Goal: Information Seeking & Learning: Learn about a topic

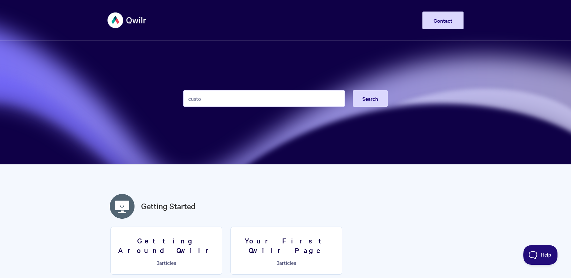
type input "custom"
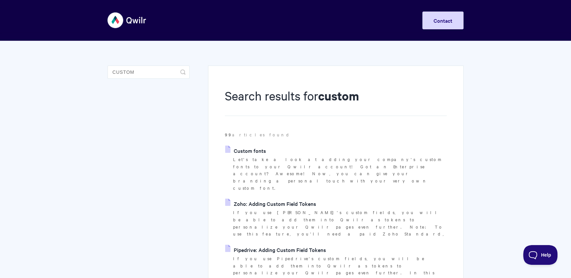
scroll to position [180, 0]
